Goal: Register for event/course

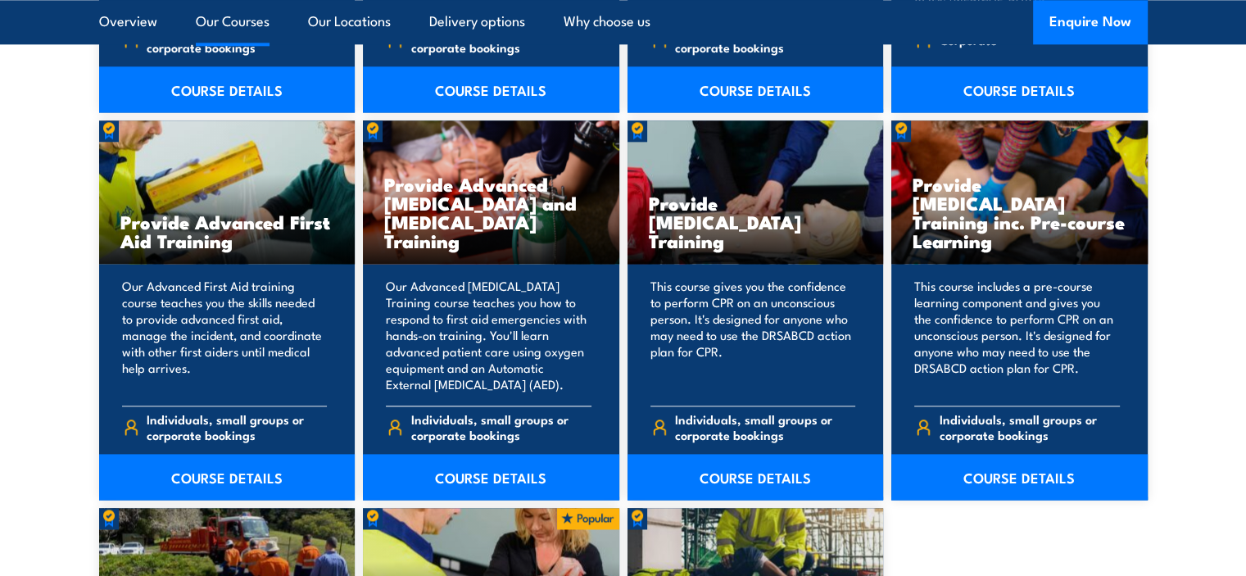
scroll to position [2049, 0]
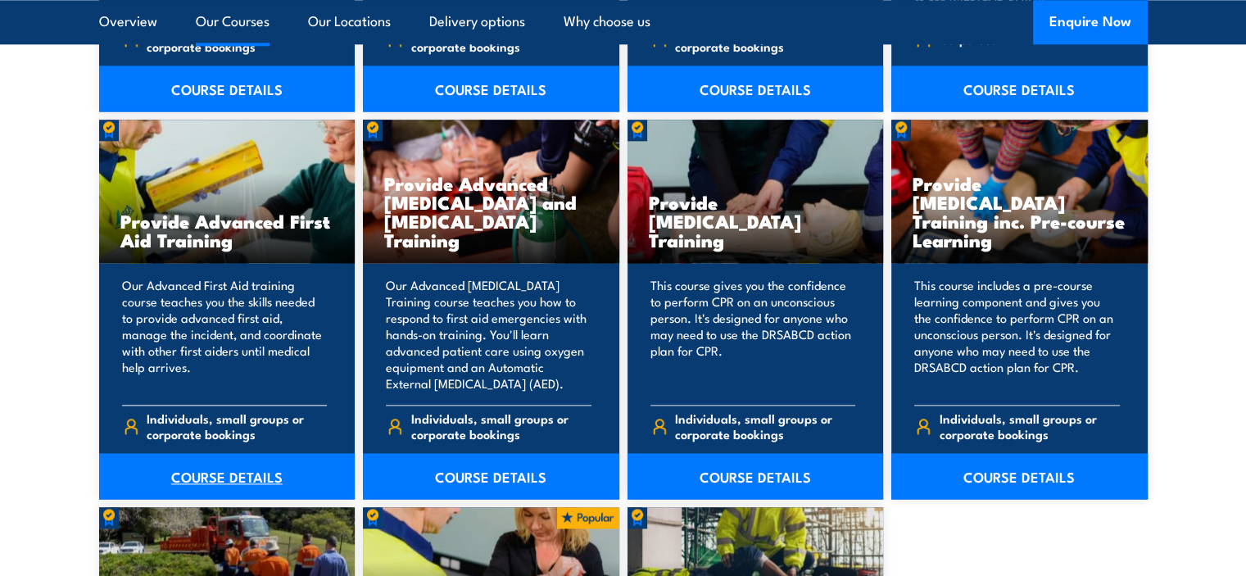
click at [218, 478] on link "COURSE DETAILS" at bounding box center [227, 476] width 257 height 46
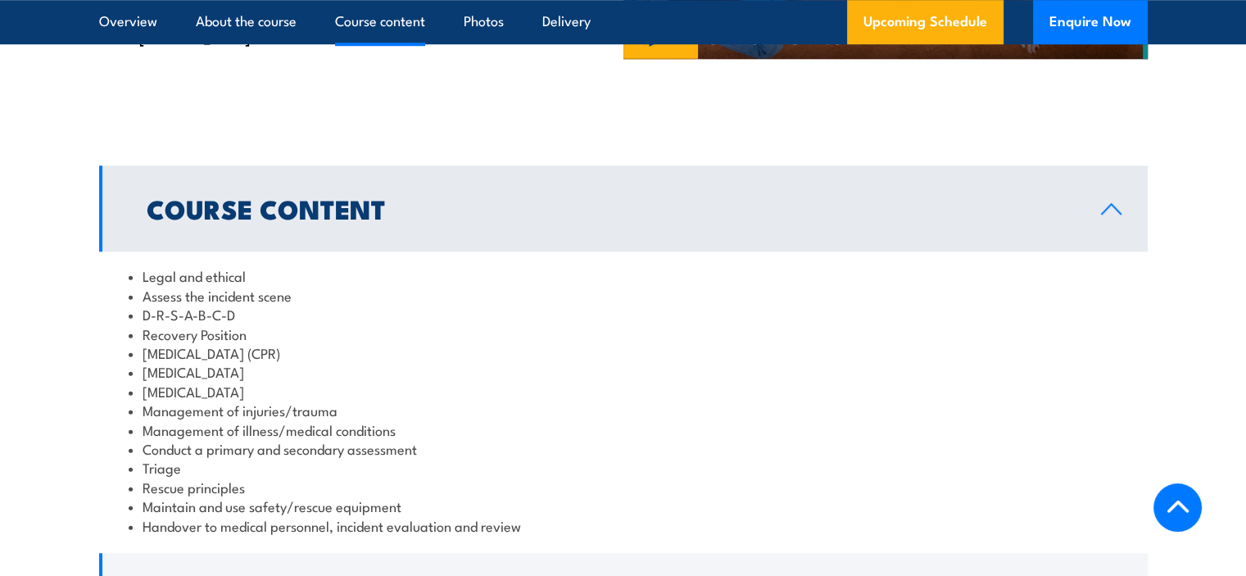
scroll to position [1229, 0]
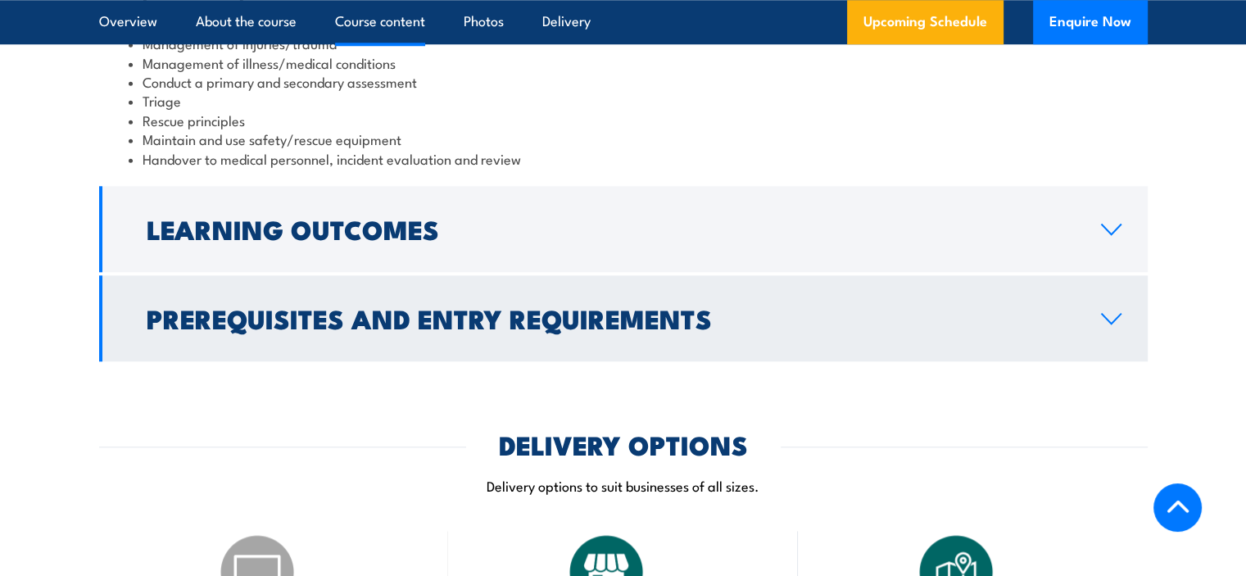
click at [266, 306] on h2 "Prerequisites and Entry Requirements" at bounding box center [611, 317] width 929 height 23
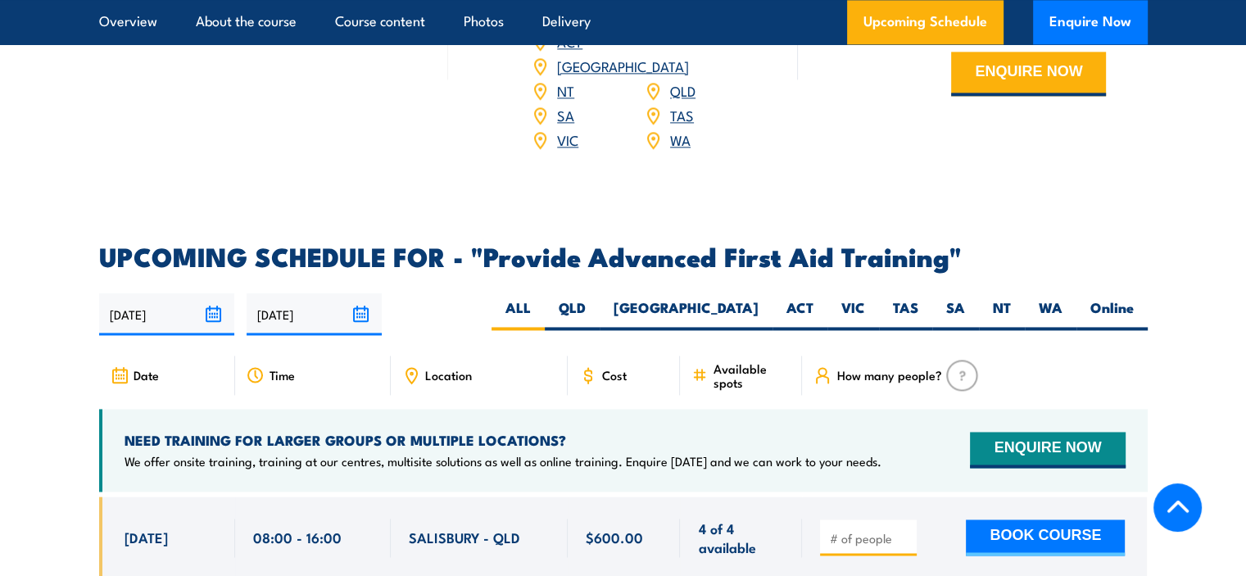
scroll to position [2354, 0]
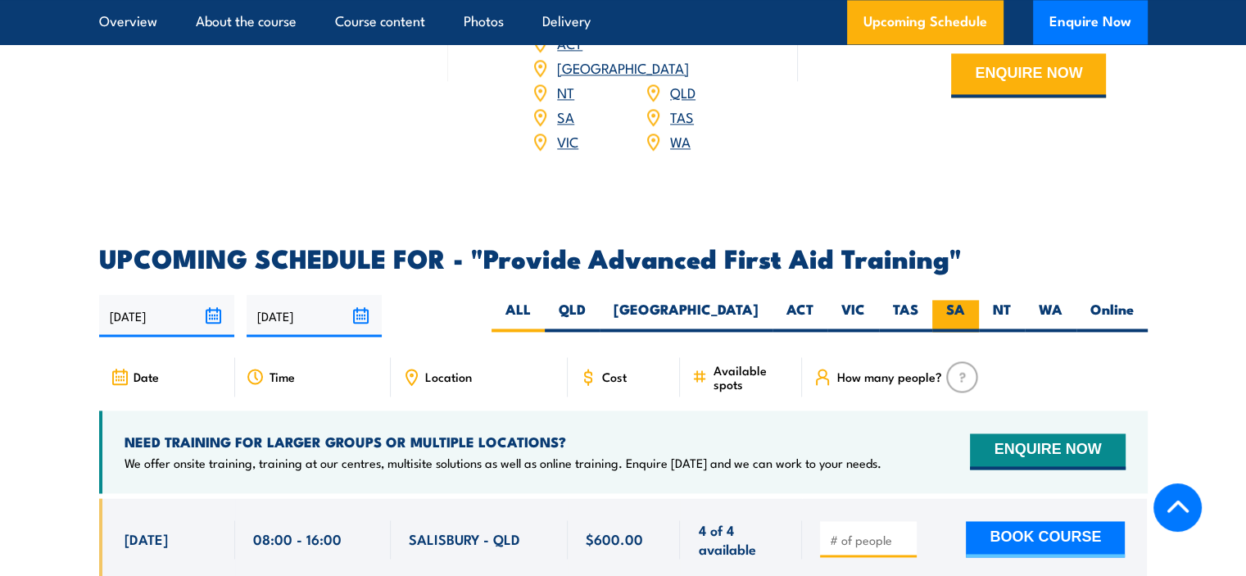
click at [956, 300] on label "SA" at bounding box center [956, 316] width 47 height 32
click at [965, 300] on input "SA" at bounding box center [970, 305] width 11 height 11
radio input "true"
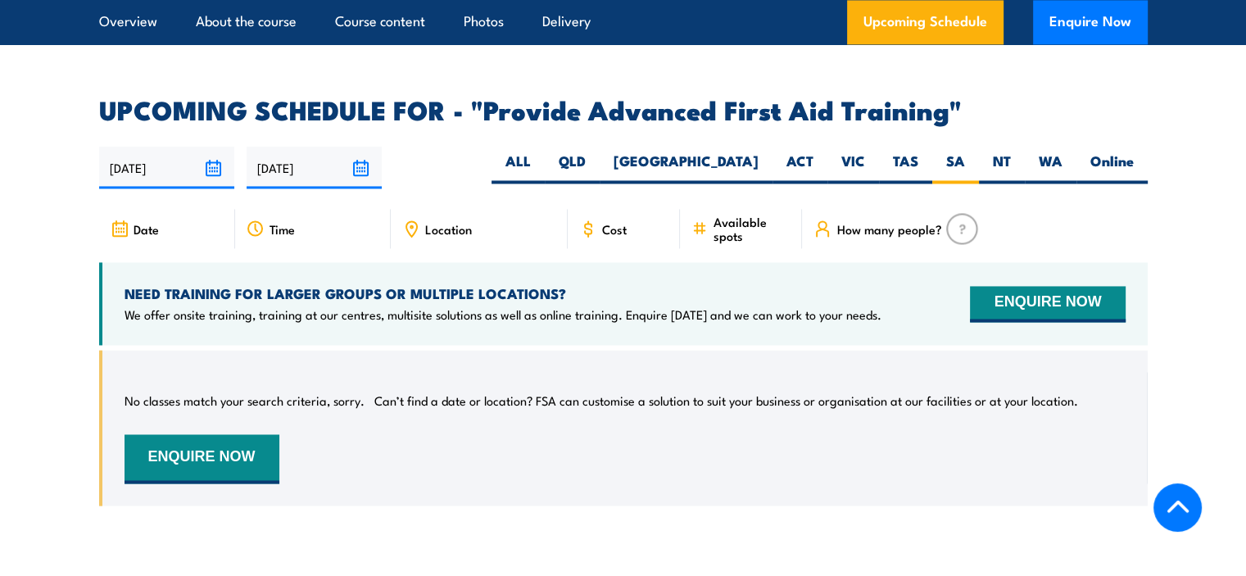
scroll to position [2520, 0]
